Goal: Information Seeking & Learning: Learn about a topic

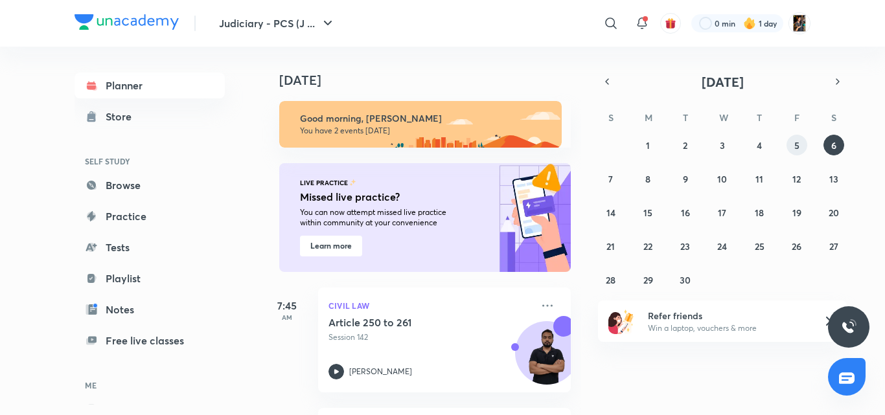
click at [805, 152] on div "31 1 2 3 4 5 6 7 8 9 10 11 12 13 14 15 16 17 18 19 20 21 22 23 24 25 26 27 28 2…" at bounding box center [722, 212] width 249 height 155
click at [793, 138] on button "5" at bounding box center [796, 145] width 21 height 21
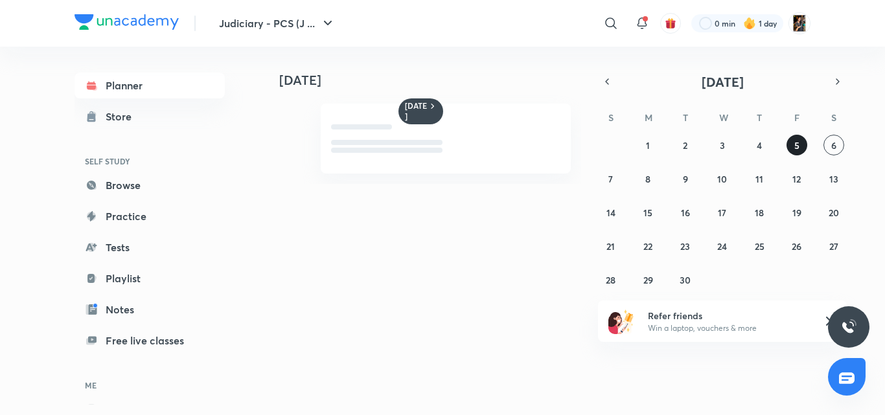
click at [792, 138] on button "5" at bounding box center [796, 145] width 21 height 21
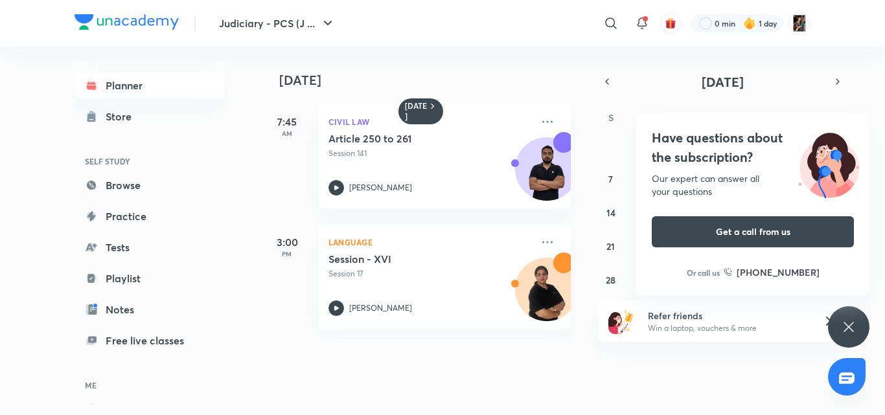
click at [848, 324] on icon at bounding box center [849, 327] width 16 height 16
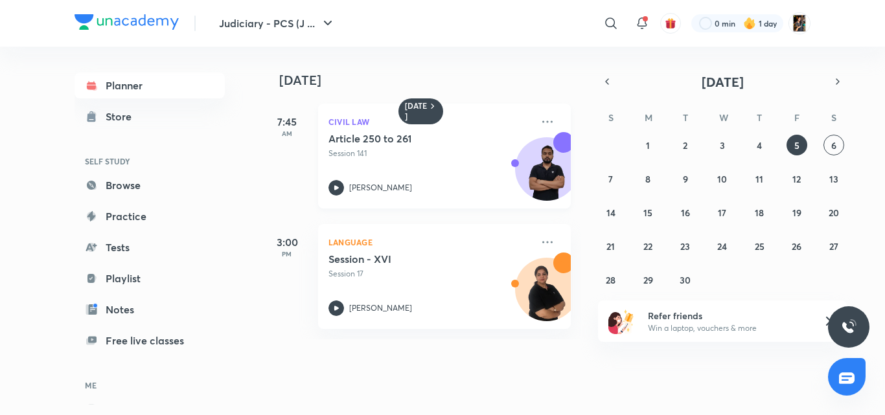
click at [400, 162] on div "Article 250 to 261 Session 141 Faizan Khan" at bounding box center [429, 163] width 203 height 63
